Goal: Task Accomplishment & Management: Manage account settings

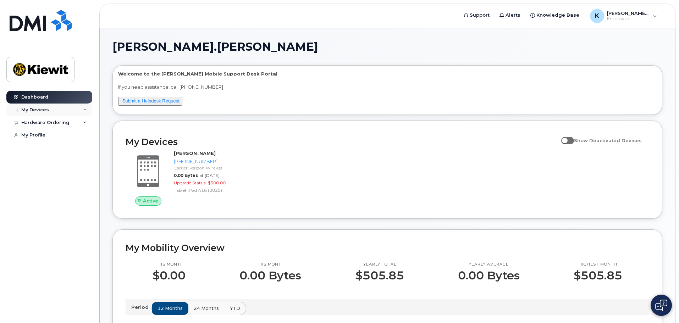
click at [55, 109] on div "My Devices" at bounding box center [49, 110] width 86 height 13
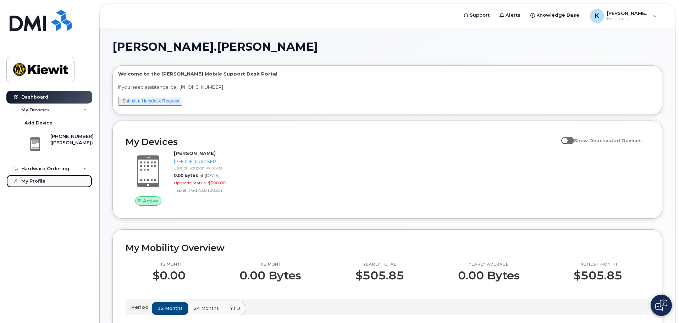
click at [35, 181] on div "My Profile" at bounding box center [33, 182] width 24 height 6
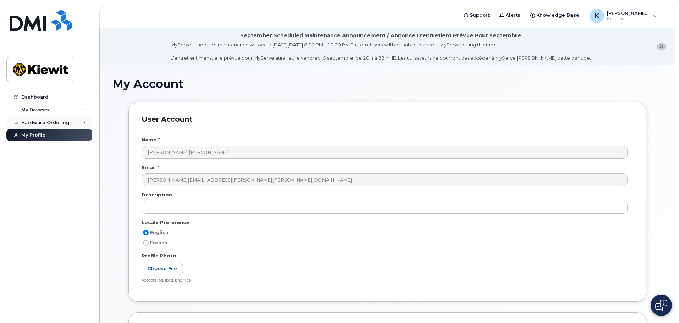
click at [83, 122] on icon at bounding box center [85, 123] width 4 height 4
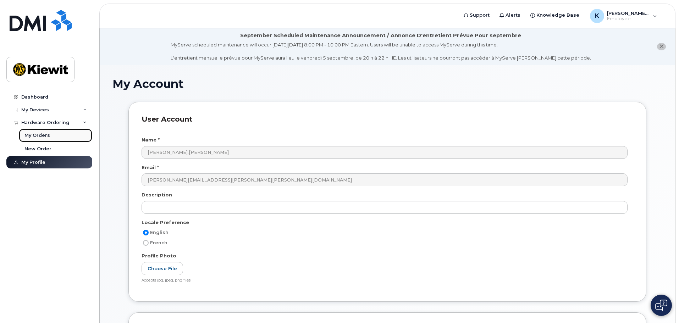
click at [33, 139] on link "My Orders" at bounding box center [55, 135] width 73 height 13
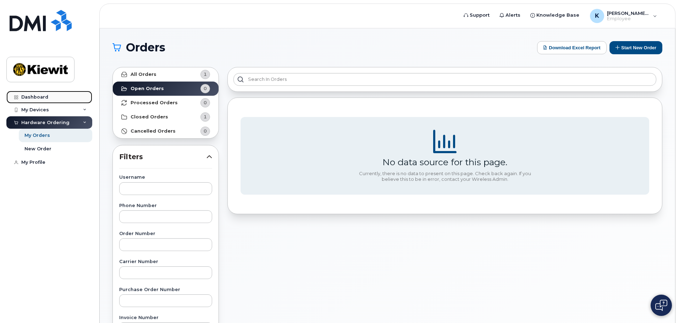
click at [31, 98] on div "Dashboard" at bounding box center [34, 97] width 27 height 6
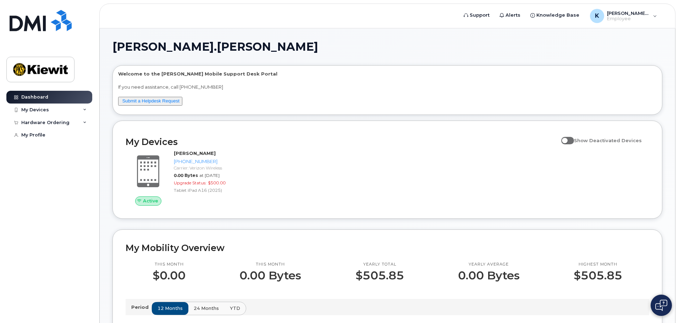
click at [569, 141] on span at bounding box center [567, 140] width 13 height 7
click at [567, 139] on input "Show Deactivated Devices" at bounding box center [564, 137] width 6 height 6
click at [569, 141] on span at bounding box center [567, 140] width 13 height 7
click at [567, 139] on input "Show Deactivated Devices" at bounding box center [564, 137] width 6 height 6
click at [569, 141] on span at bounding box center [567, 140] width 13 height 7
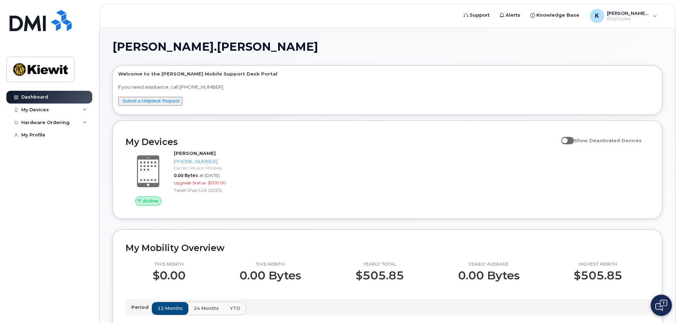
click at [567, 139] on input "Show Deactivated Devices" at bounding box center [564, 137] width 6 height 6
click at [569, 141] on span at bounding box center [567, 140] width 13 height 7
click at [567, 139] on input "Show Deactivated Devices" at bounding box center [564, 137] width 6 height 6
checkbox input "false"
click at [74, 111] on div "My Devices" at bounding box center [49, 110] width 86 height 13
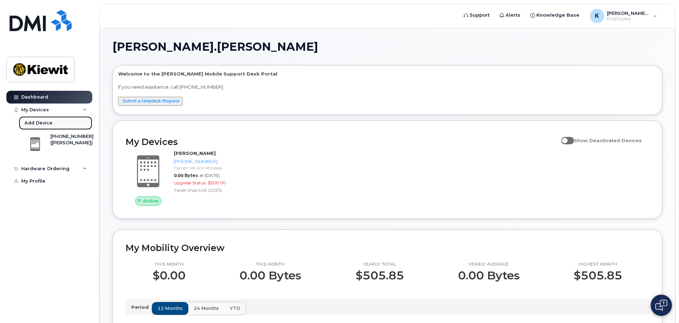
click at [38, 122] on div "Add Device" at bounding box center [38, 123] width 28 height 6
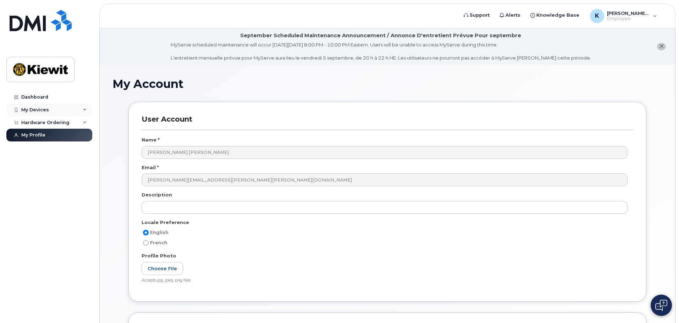
click at [34, 108] on div "My Devices" at bounding box center [35, 110] width 28 height 6
